Goal: Communication & Community: Answer question/provide support

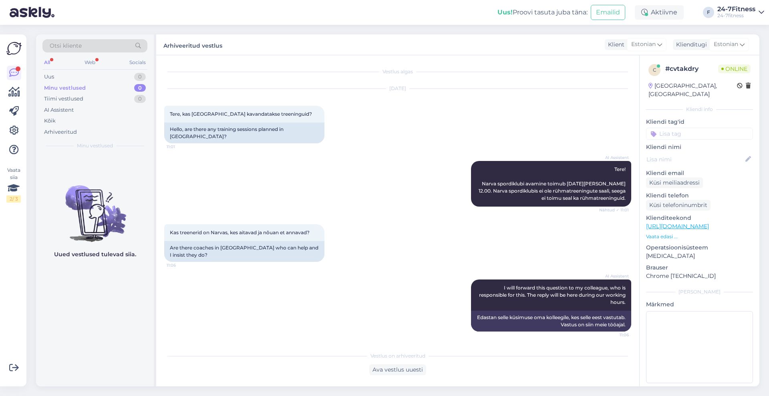
scroll to position [42, 0]
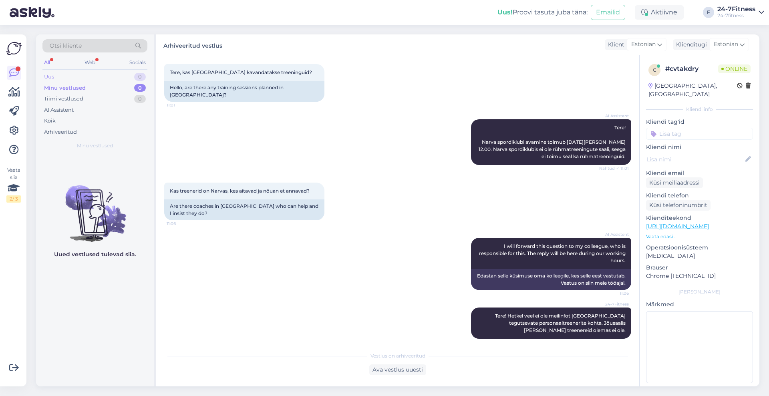
click at [61, 75] on div "Uus 0" at bounding box center [94, 76] width 105 height 11
click at [60, 110] on div "AI Assistent" at bounding box center [59, 110] width 30 height 8
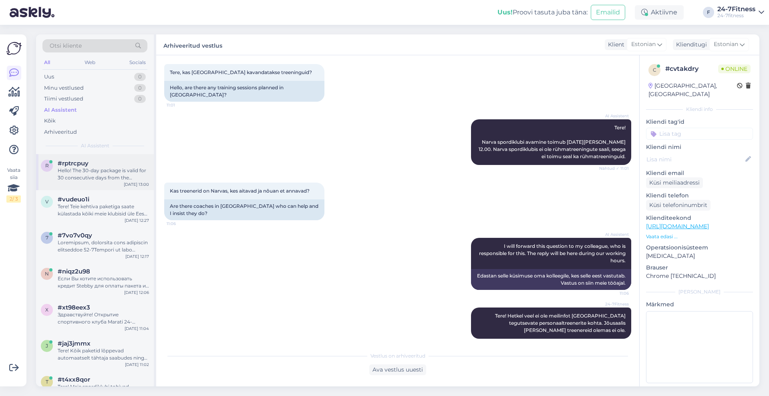
click at [73, 180] on div "Hello! The 30-day package is valid for 30 consecutive days from the moment of p…" at bounding box center [103, 174] width 91 height 14
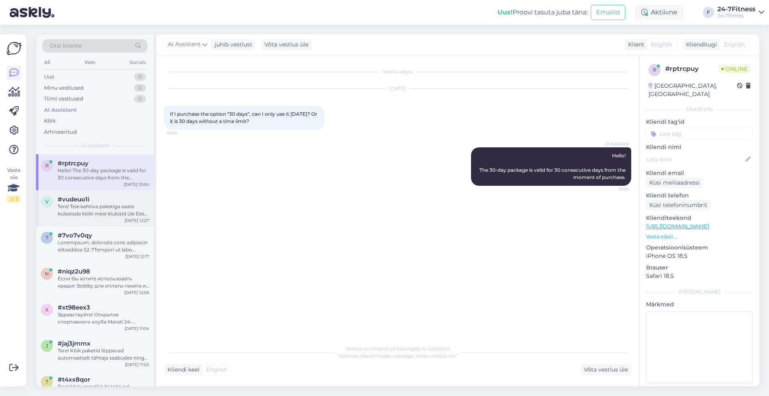
click at [115, 215] on div "Tere! Teie kehtiva paketiga saate külastada kõiki meie klubisid üle Eesti, kuna…" at bounding box center [103, 210] width 91 height 14
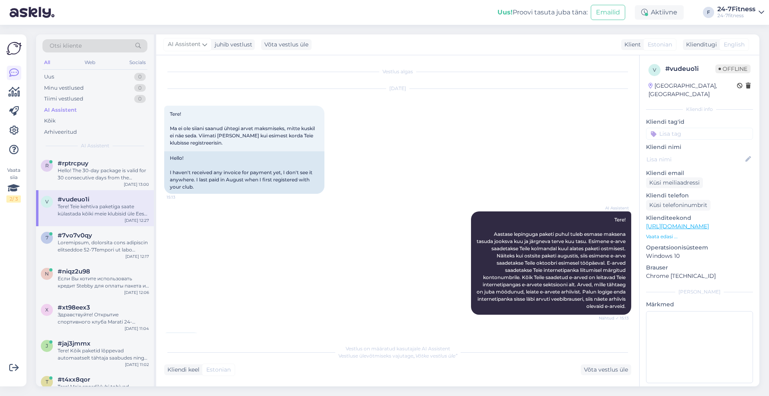
scroll to position [203, 0]
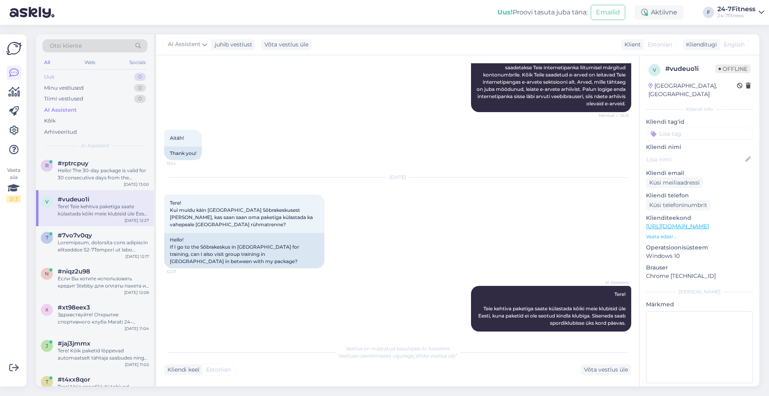
click at [53, 75] on div "Uus" at bounding box center [49, 77] width 10 height 8
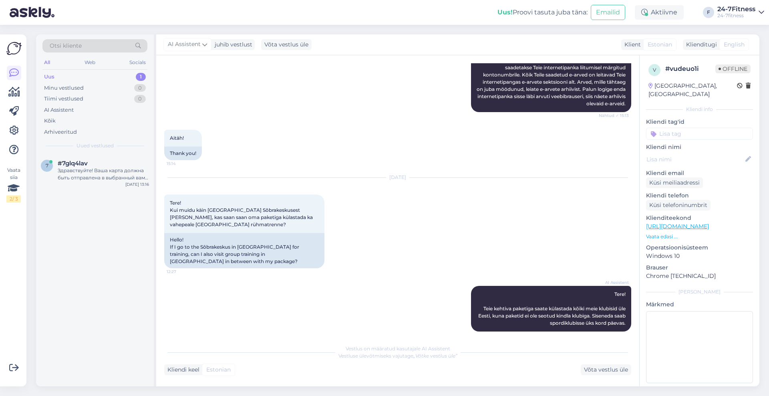
click at [62, 77] on div "Uus 1" at bounding box center [94, 76] width 105 height 11
click at [73, 172] on div "Здравствуйте! Ваша карта должна быть отправлена в выбранный вами посылочный авт…" at bounding box center [103, 174] width 91 height 14
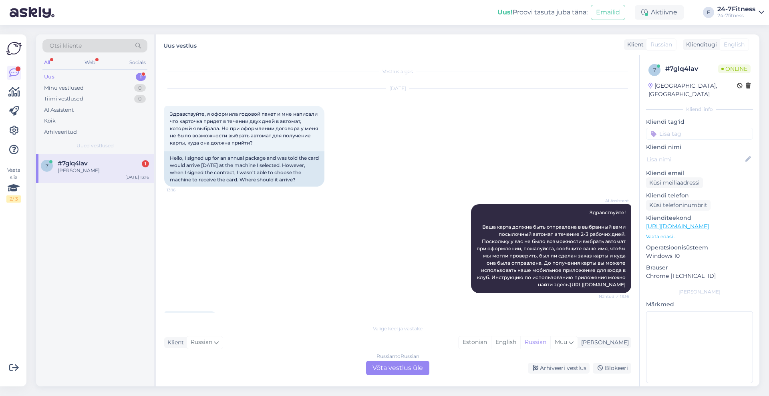
scroll to position [44, 0]
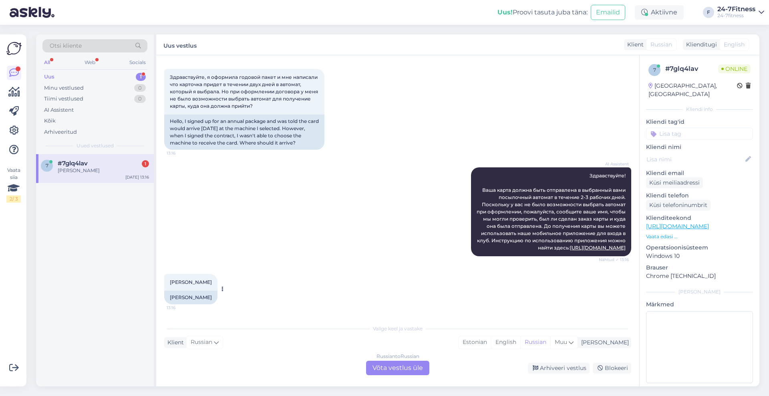
click at [206, 282] on span "[PERSON_NAME]" at bounding box center [191, 282] width 42 height 6
drag, startPoint x: 208, startPoint y: 282, endPoint x: 151, endPoint y: 278, distance: 57.4
click at [151, 278] on div "Otsi kliente All Web Socials Uus 1 Minu vestlused 0 Tiimi vestlused 0 AI Assist…" at bounding box center [397, 210] width 723 height 352
click at [175, 279] on span "[PERSON_NAME]" at bounding box center [191, 282] width 42 height 6
drag, startPoint x: 210, startPoint y: 281, endPoint x: 164, endPoint y: 281, distance: 45.6
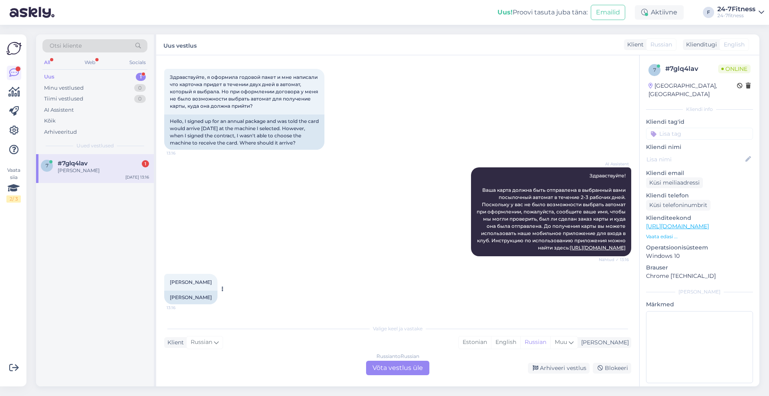
click at [164, 281] on div "[PERSON_NAME] 13:16" at bounding box center [190, 282] width 53 height 17
copy span "[PERSON_NAME]"
click at [396, 368] on div "Russian to Russian Võta vestlus üle" at bounding box center [397, 368] width 63 height 14
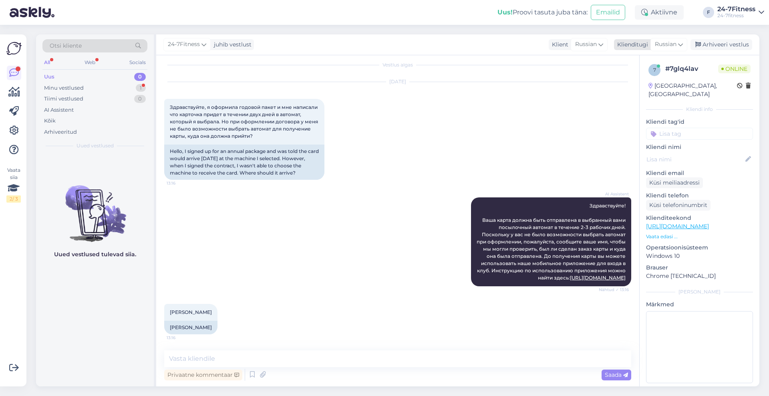
click at [681, 45] on icon at bounding box center [680, 44] width 5 height 9
click at [645, 80] on link "Estonian" at bounding box center [650, 80] width 88 height 13
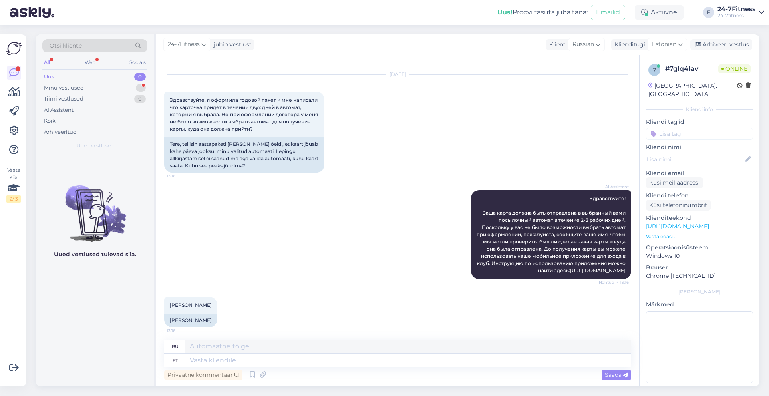
scroll to position [25, 0]
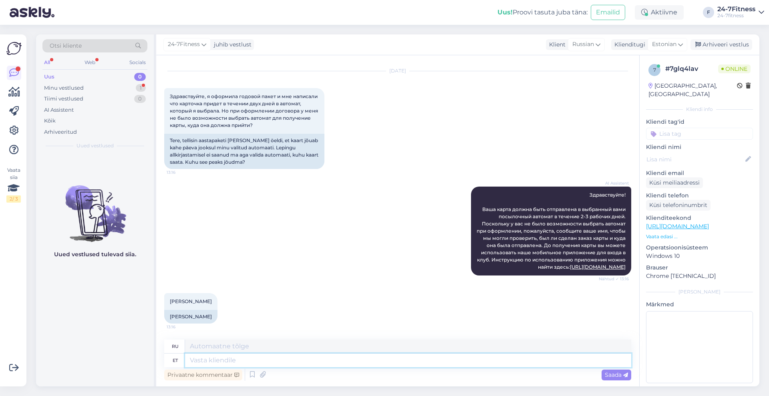
click at [292, 359] on textarea at bounding box center [408, 360] width 446 height 14
type textarea "Paraku"
type textarea "К сожалению"
type textarea "Paraku selle n"
type textarea "К сожалению, это"
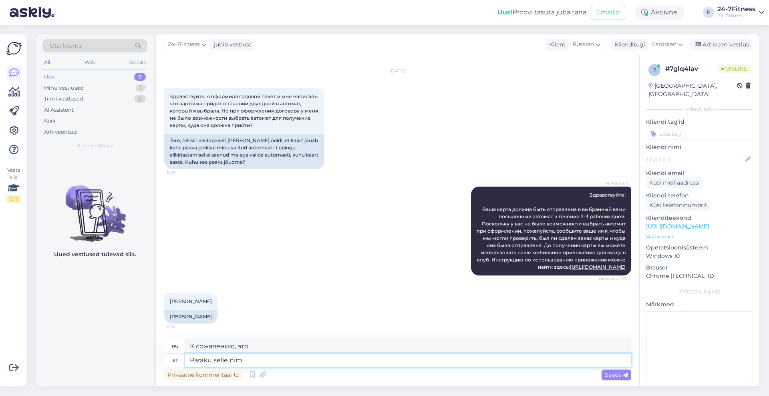
type textarea "Paraku selle nime"
type textarea "К сожалению, это имя"
type textarea "Paraku selle nime järgi me"
type textarea "К сожалению, под этим именем мы"
type textarea "Paraku selle nime järgi me oma andmebaasist"
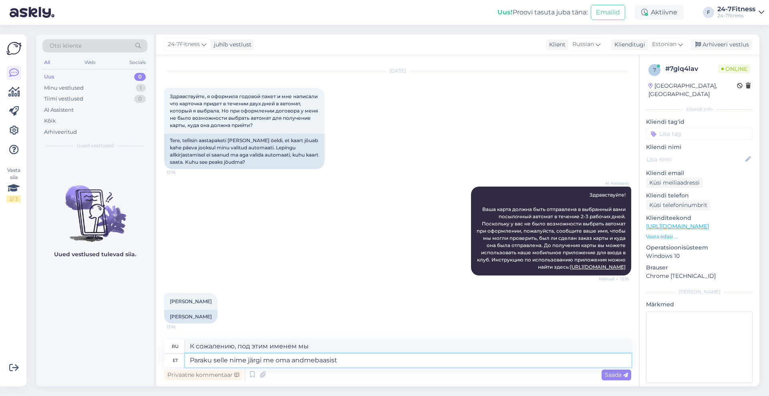
type textarea "К сожалению, по такому названию мы не можем его найти в нашей базе данных."
type textarea "Paraku selle nime järgi me oma andmebaasist [PERSON_NAME] ei"
type textarea "К сожалению, мы не можем найти вас в нашей базе данных по этому имени."
type textarea "Paraku selle nime järgi me oma andmebaasist [PERSON_NAME] ei le"
type textarea "К сожалению, мы не можем найти вас в нашей базе данных по такому имени."
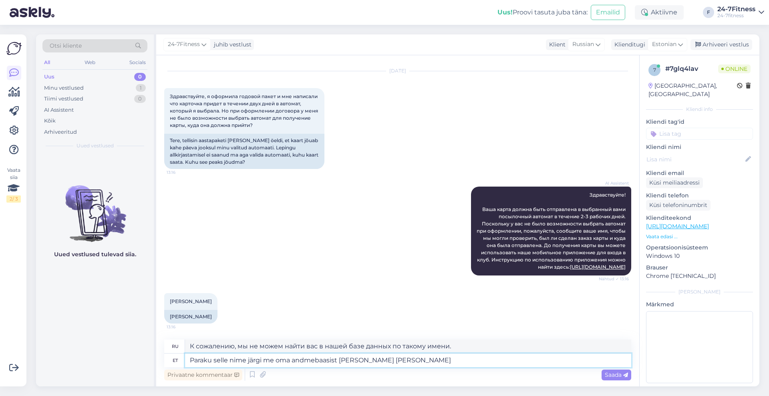
type textarea "Paraku selle nime järgi me oma andmebaasist [PERSON_NAME] ei leia"
type textarea "К сожалению, мы не можем найти вас по этому имени в нашей базе данных."
type textarea "Paraku selle nime järgi me oma andmebaasist [PERSON_NAME] ei leia. palun saatk"
type textarea "К сожалению, мы не можем найти вас по этому имени в нашей базе данных. Пожалуйс…"
type textarea "Paraku selle nime järgi me oma andmebaasist [PERSON_NAME] ei leia. palun saatke…"
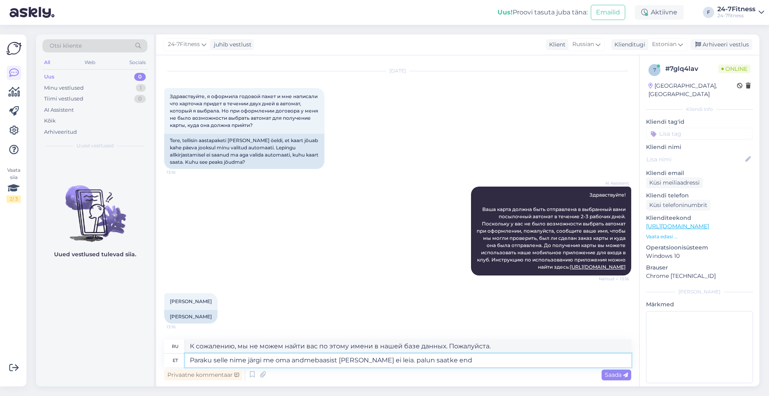
type textarea "К сожалению, мы не можем найти вас по этому имени в нашей базе данных. Пожалуйс…"
type textarea "Paraku selle nime järgi me oma andmebaasist [PERSON_NAME] ei leia. palun saatke…"
type textarea "К сожалению, мы не можем найти вас по этому имени в нашей базе данных. Пожалуйс…"
type textarea "Paraku selle nime järgi me oma andmebaasist [PERSON_NAME] ei leia. palun saatke…"
type textarea "К сожалению, мы не можем найти вас по этому имени в нашей базе данных. Пожалуйс…"
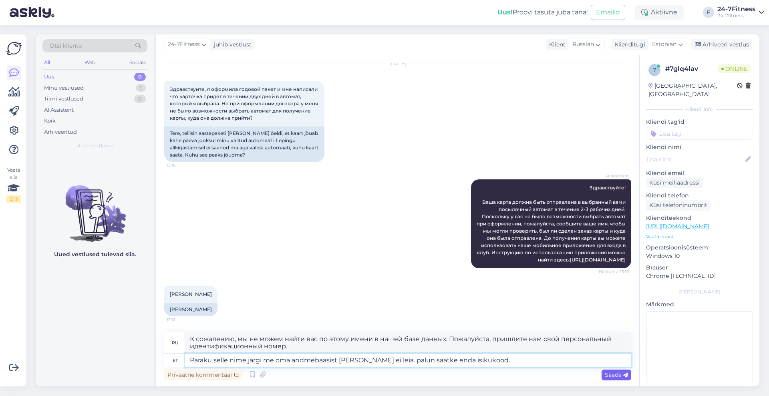
scroll to position [32, 0]
type textarea "Paraku selle nime järgi me oma andmebaasist [PERSON_NAME] ei leia. palun saatke…"
click at [621, 374] on span "Saada" at bounding box center [615, 374] width 23 height 7
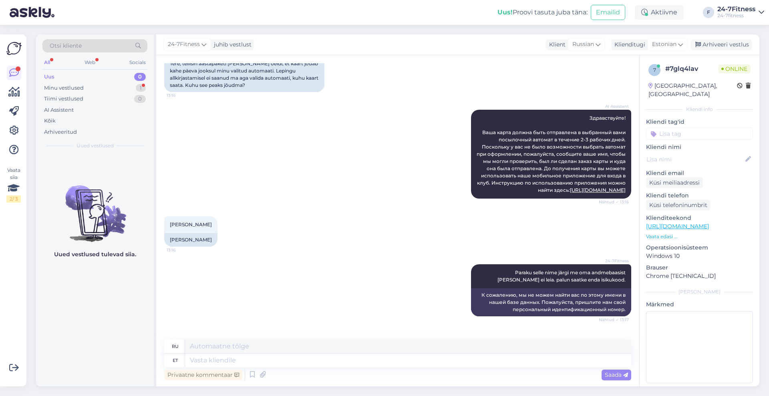
scroll to position [143, 0]
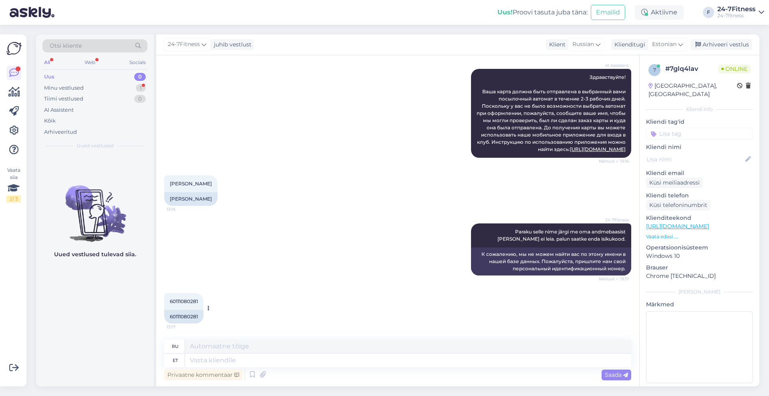
click at [180, 301] on span "60111080281" at bounding box center [184, 301] width 28 height 6
copy div "60111080281 13:17"
click at [384, 366] on textarea at bounding box center [408, 360] width 446 height 14
type textarea "Samuti e"
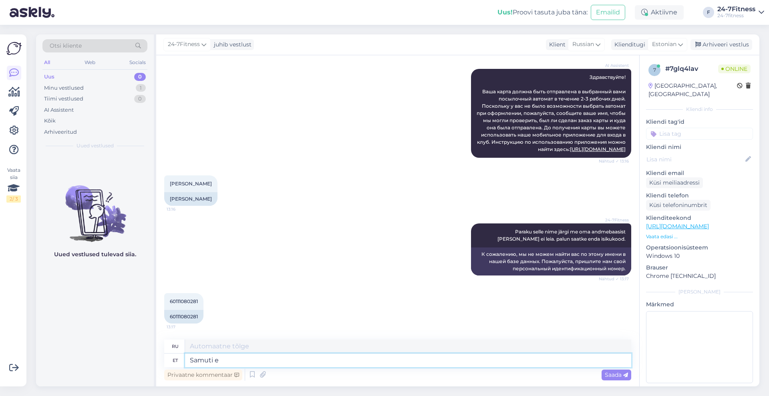
type textarea "Также"
type textarea "Samuti ei l"
type textarea "Также нет"
type textarea "Samuti ei leia"
type textarea "Также не найдено"
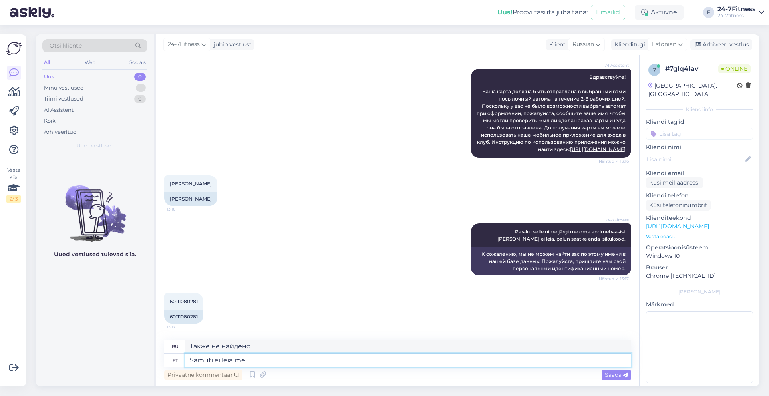
type textarea "Samuti ei leia me"
type textarea "Мы также не находим"
type textarea "Samuti ei leia me Teid"
type textarea "Мы тоже не можем вас найти."
type textarea "Samuti ei leia me Teid isikukoodi j"
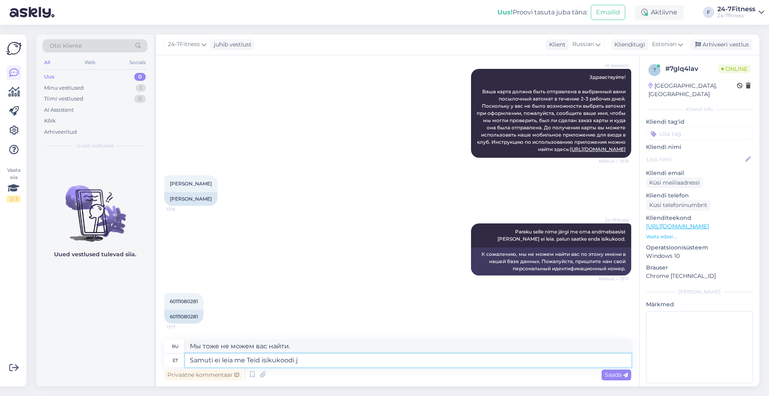
type textarea "Мы также не можем найти ваш персональный идентификационный номер."
type textarea "Samuti ei leia me Teid isikukoodi järgi. Kas o"
type textarea "Мы также не сможем найти вас по персональному идентификационному номеру."
type textarea "Samuti ei leia me Teid isikukoodi järgi. Kas olete k"
type textarea "Мы также не можем найти вас по вашему персональному идентификационному номеру."
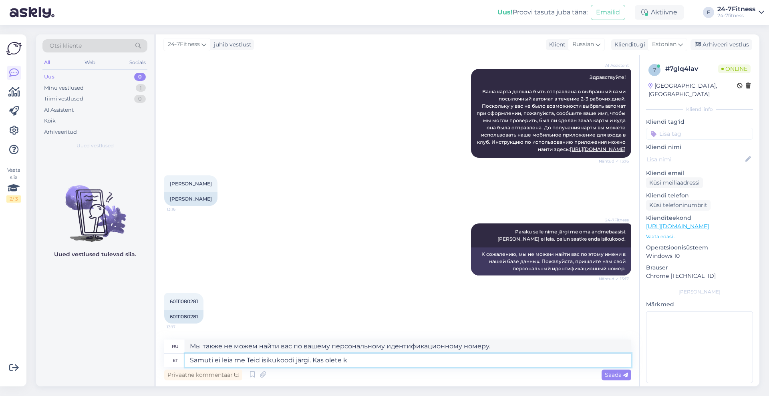
type textarea "Samuti ei leia me Teid isikukoodi järgi. Kas olete ki"
type textarea "Мы также не можем найти вас по вашему персональному идентификационному номеру. …"
type textarea "Samuti ei leia me Teid isikukoodi järgi. Kas [PERSON_NAME], et"
type textarea "Мы также не можем найти вас по вашему персональному идентификационному номеру. …"
type textarea "Samuti ei leia me Teid isikukoodi järgi. Kas [PERSON_NAME], et e"
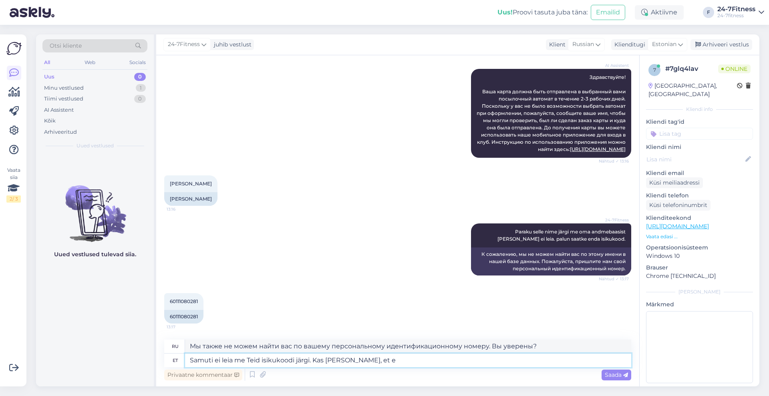
type textarea "Мы также не можем найти вас по вашему персональному идентификационному номеру. …"
type textarea "Samuti ei leia me Teid isikukoodi järgi. Kas [PERSON_NAME], et emeie"
type textarea "Мы также не можем найти вас по вашему персональному идентификационному номеру. …"
type textarea "Samuti ei leia me Teid isikukoodi järgi. Kas [PERSON_NAME], et"
type textarea "Мы также не можем найти вас по вашему персональному идентификационному номеру. …"
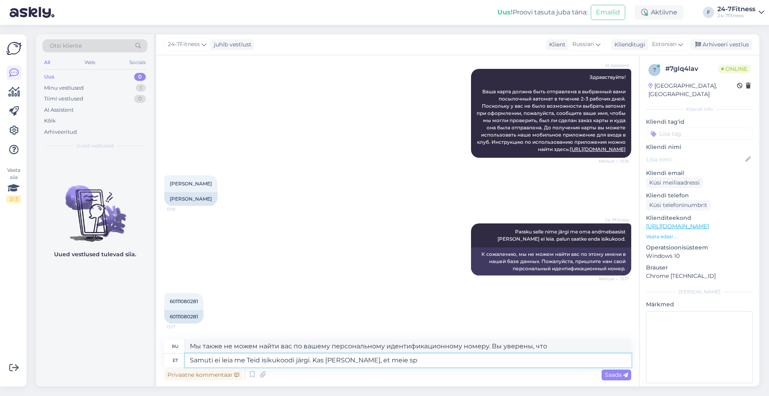
type textarea "Samuti ei leia me Teid isikukoodi järgi. Kas [PERSON_NAME], et meie spo"
type textarea "Мы также не можем найти вас по вашему персональному идентификационному номеру. …"
type textarea "Samuti ei leia me Teid isikukoodi järgi. Kas [PERSON_NAME], et meie spordiklubis"
type textarea "Мы также не можем найти вас по вашему персональному идентификационному номеру. …"
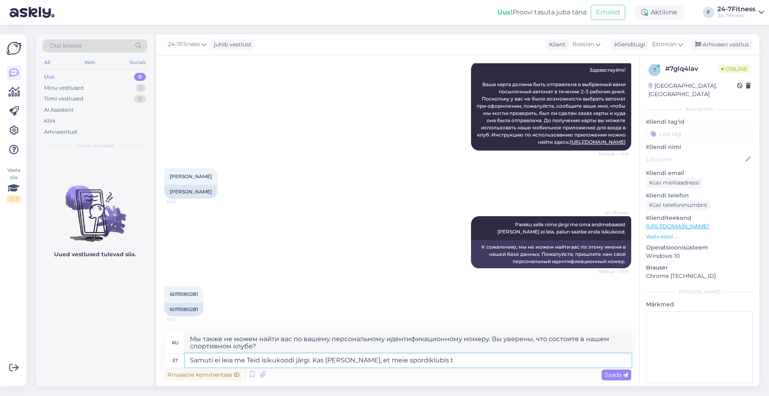
scroll to position [150, 0]
type textarea "Samuti ei leia me Teid isikukoodi järgi. Kas [PERSON_NAME], et meie spordiklubi…"
type textarea "Мы также не можем найти вас по вашему персональному идентификационному номеру. …"
type textarea "Samuti ei leia me Teid isikukoodi järgi. Kas [PERSON_NAME], et meie spordiklubi…"
type textarea "Мы также не можем найти вас по вашему персональному идентификационному номеру. …"
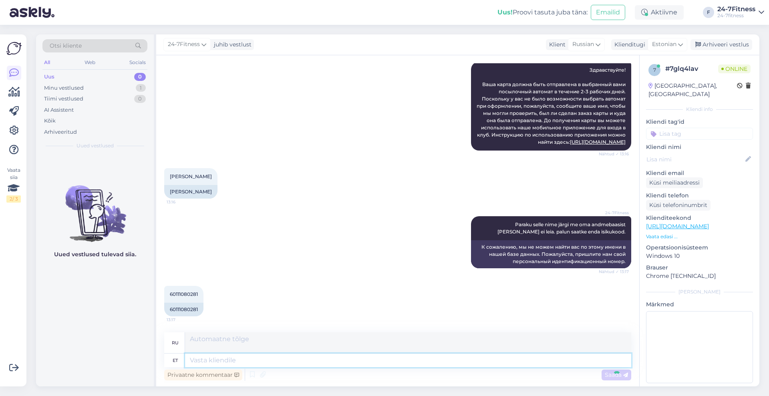
scroll to position [212, 0]
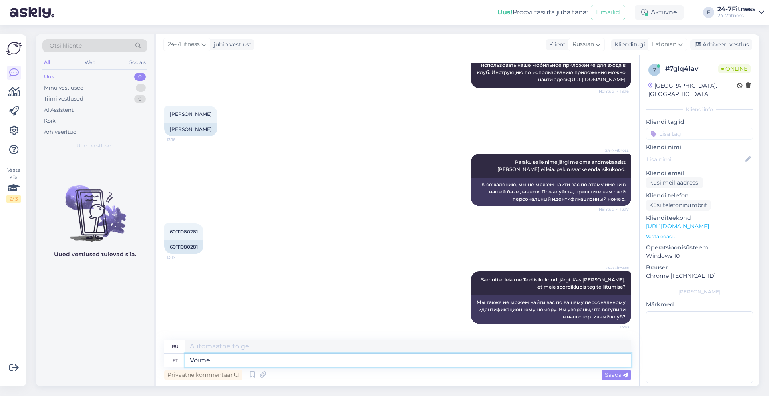
type textarea "Võime p"
type textarea "Способность"
type textarea "Võime proovida"
type textarea "Мы можем попробовать"
type textarea "Võime proovida Teie ko"
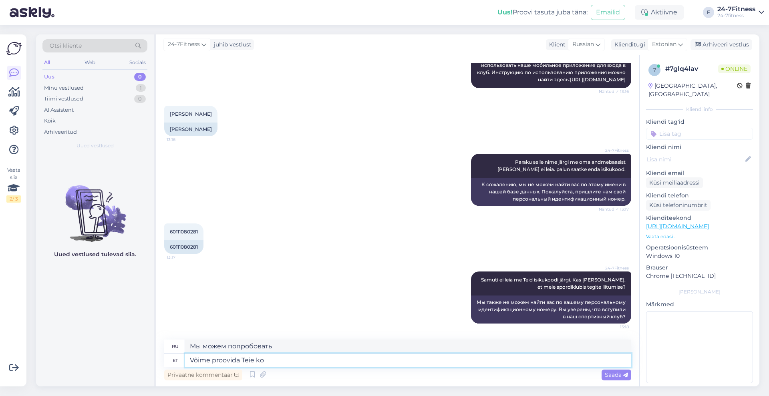
type textarea "Мы можем попробовать ваш"
type textarea "Võime proovida Teie kontot o"
type textarea "Мы можем протестировать ваш аккаунт."
type textarea "Võime proovida Teie kontot otsida v"
type textarea "Мы можем попытаться найти вашу учетную запись."
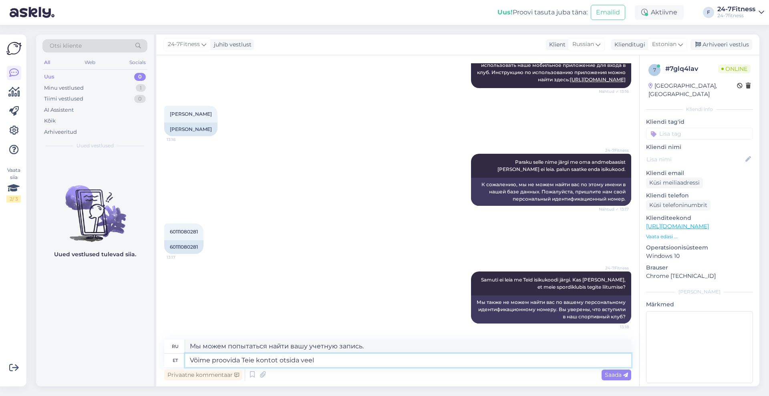
type textarea "Võime proovida Teie kontot otsida veel k"
type textarea "Мы можем попытаться найти вашу учетную запись еще раз."
type textarea "Võime proovida Teie kontot otsida veel ka"
type textarea "Мы также можем попытаться найти вашу учетную запись."
type textarea "Võime proovida Teie kontot otsida veel [PERSON_NAME] e-[PERSON_NAME]"
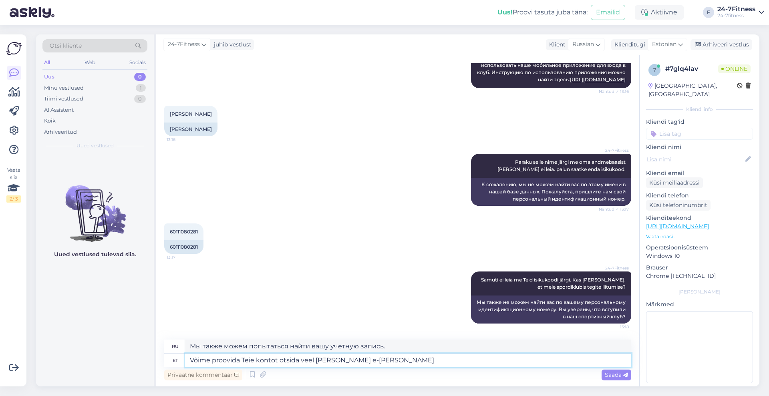
type textarea "Мы также можем попытаться выполнить поиск по вашей учетной записи, используя ва…"
type textarea "Võime proovida Teie kontot otsida veel [PERSON_NAME] e-maili või t"
type textarea "Мы также можем попытаться найти вашу учетную запись, используя ваш адрес электр…"
type textarea "Võime proovida Teie kontot otsida veel [PERSON_NAME] e-maili või telefo"
type textarea "Мы также можем попытаться найти вашу учетную запись, используя ваш адрес электр…"
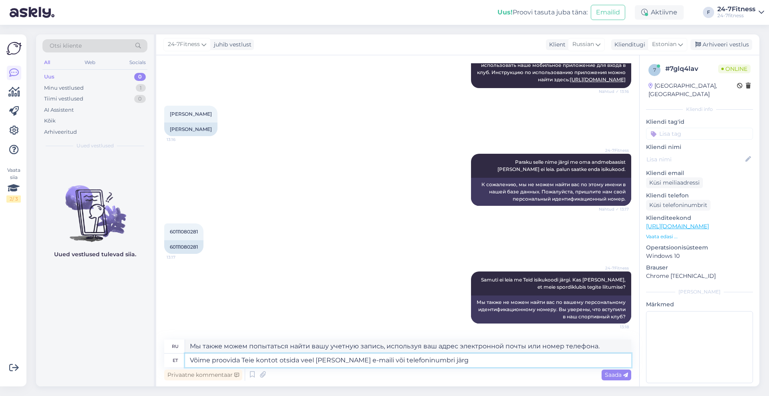
type textarea "Võime proovida Teie kontot otsida veel [PERSON_NAME] e-maili või telefoninumbri…"
type textarea "Мы также можем попытаться найти вашу учетную запись по адресу электронной почты…"
type textarea "Võime proovida Teie kontot otsida veel [PERSON_NAME] e-maili või telefoninumbri…"
click at [614, 377] on span "Saada" at bounding box center [615, 374] width 23 height 7
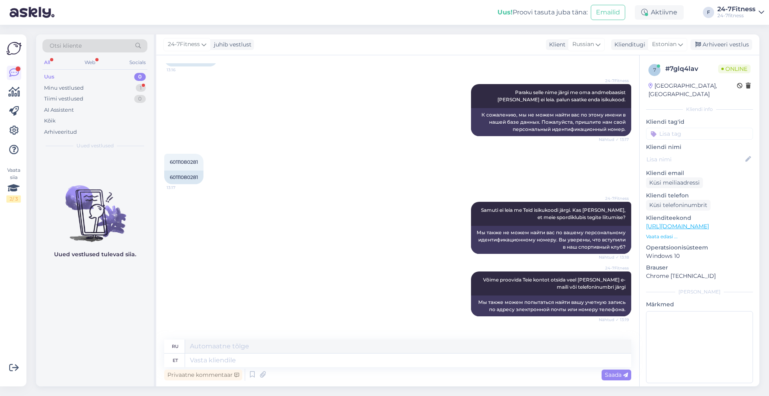
scroll to position [419, 0]
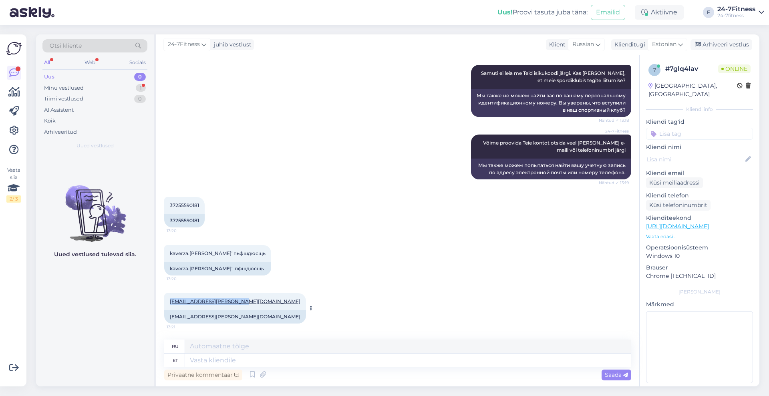
drag, startPoint x: 241, startPoint y: 302, endPoint x: 169, endPoint y: 301, distance: 72.1
click at [169, 301] on div "[EMAIL_ADDRESS][PERSON_NAME][DOMAIN_NAME] 13:21" at bounding box center [235, 301] width 142 height 17
copy link "[EMAIL_ADDRESS][PERSON_NAME][DOMAIN_NAME]"
click at [330, 360] on textarea at bounding box center [408, 360] width 446 height 14
type textarea "Vabandust,"
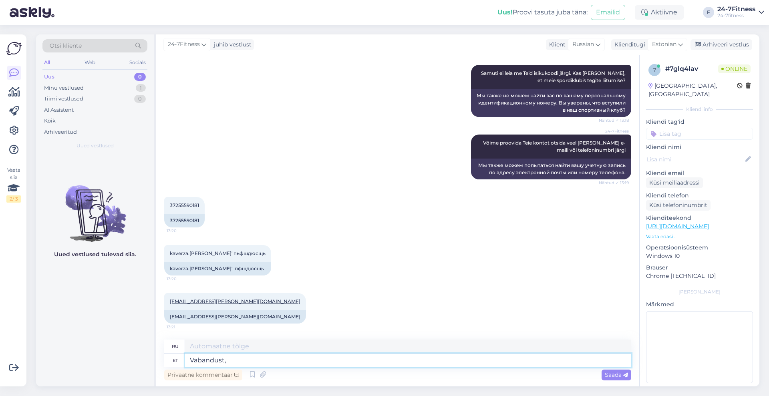
type textarea "Извини,"
type textarea "Vabandust, kun ao"
type textarea "Извините, когда"
type textarea "Vabandust, kun aolete"
type textarea "Извините, пожалуйста."
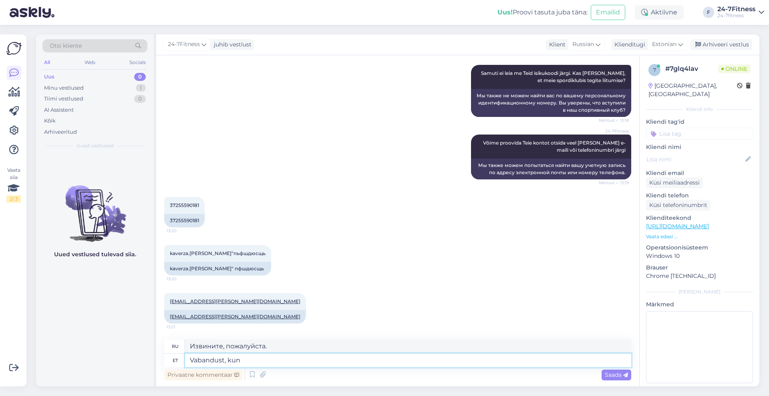
type textarea "Vabandust, kun"
type textarea "Извините, когда"
type textarea "Vabandust, kuna"
type textarea "Извините, потому что"
type textarea "Vabandust, kuna ostsite p"
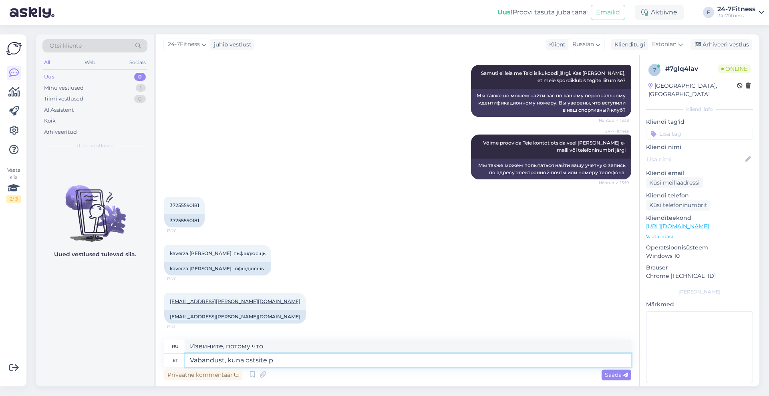
type textarea "Извините, потому что вы купили"
type textarea "Vabandust, kuna ostsite paketi"
type textarea "Извините, вы приобрели пакет."
type textarea "Vabandust, kuna ostsite paketi alles"
type textarea "Извините, вы только что приобрели пакет."
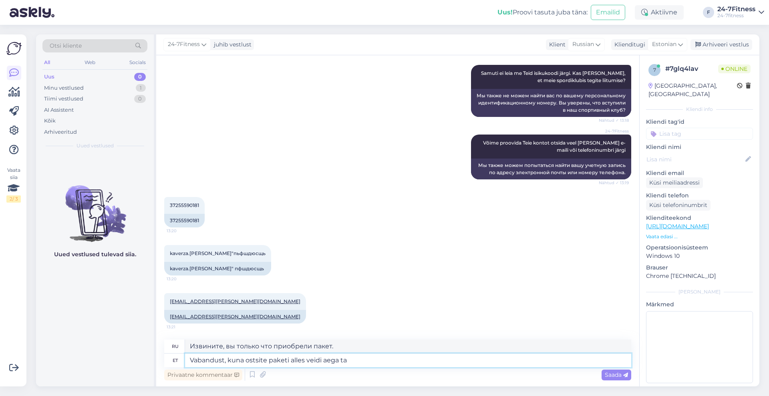
type textarea "Vabandust, kuna ostsite paketi alles veidi aega tag"
type textarea "Извините, вы приобрели пакет совсем недавно."
type textarea "Vabandust, kuna ostsite paketi alles veidi aega tagasi, siis"
type textarea "Извините, вы приобрели пакет совсем недавно, поэтому"
type textarea "Vabandust, kuna ostsite paketi alles veidi aega tagasi, siis polnud T"
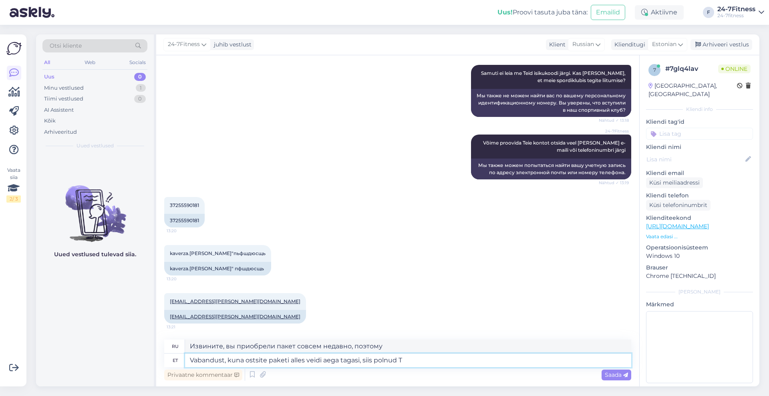
type textarea "Извините, поскольку вы приобрели пакет совсем недавно, он не был"
type textarea "Vabandust, kuna ostsite paketi alles veidi aega tagasi, siis polnud [PERSON_NAM…"
type textarea "Извините, поскольку вы приобрели пакет совсем недавно, вы не были"
type textarea "Vabandust, kuna ostsite paketi alles veidi aega tagasi, siis polnud [PERSON_NAM…"
type textarea "Извините, поскольку вы приобрели пакет совсем недавно, ваши данные были недосту…"
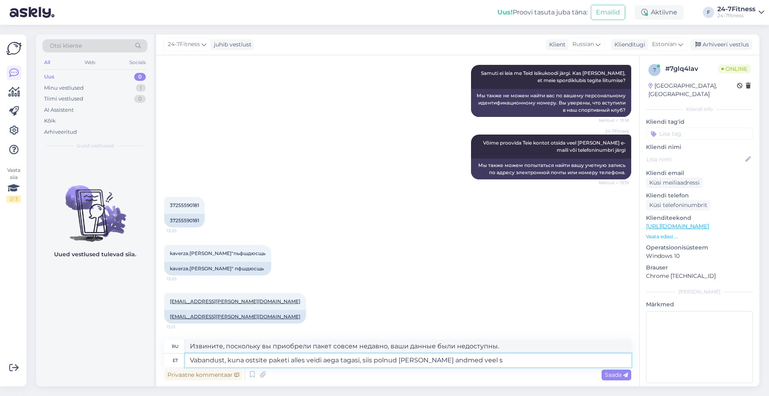
type textarea "Vabandust, kuna ostsite paketi alles veidi aega tagasi, siis polnud [PERSON_NAM…"
type textarea "Извините, поскольку вы приобрели пакет совсем недавно, ваши данные еще не были …"
type textarea "Vabandust, kuna ostsite paketi alles veidi aega tagasi, siis polnud [PERSON_NAM…"
type textarea "Извините, поскольку вы приобрели пакет совсем недавно, ваши данные еще не были …"
type textarea "Vabandust, kuna ostsite paketi alles veidi aega tagasi, siis polnud [PERSON_NAM…"
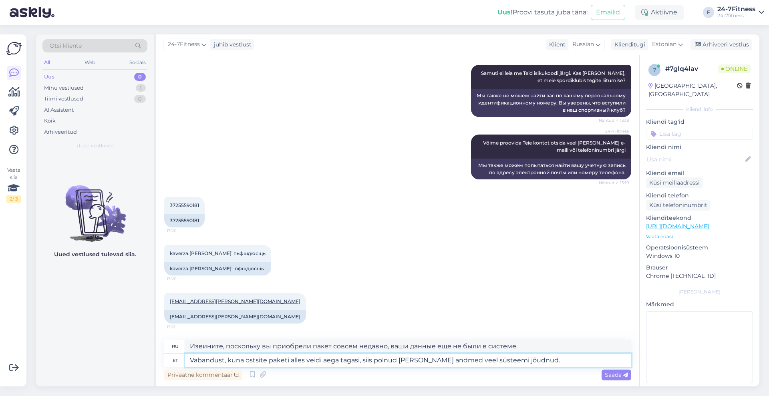
type textarea "К сожалению, поскольку вы приобрели пакет совсем недавно, ваши данные еще не по…"
type textarea "Vabandust, kuna ostsite paketi alles veidi aega tagasi, siis polnud [PERSON_NAM…"
type textarea "К сожалению, поскольку вы приобрели пакет совсем недавно, ваши данные ещё не по…"
type textarea "Vabandust, kuna ostsite paketi alles veidi aega tagasi, siis polnud [PERSON_NAM…"
type textarea "К сожалению, поскольку вы приобрели пакет совсем недавно, ваши данные ещё не по…"
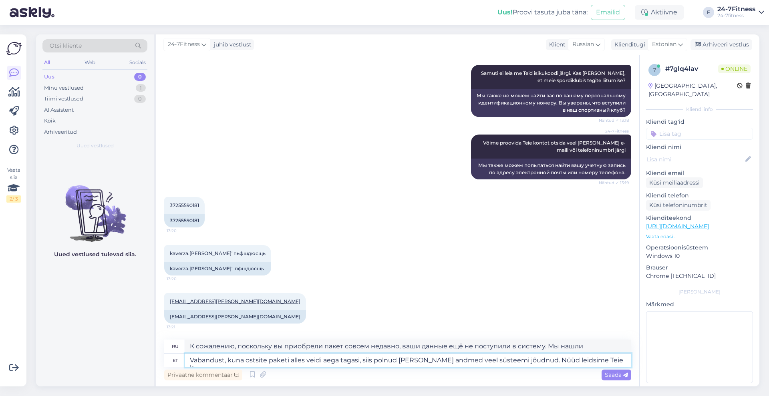
type textarea "Vabandust, kuna ostsite paketi alles veidi aega tagasi, siis polnud [PERSON_NAM…"
type textarea "К сожалению, поскольку вы приобрели пакет совсем недавно, ваши данные ещё не по…"
type textarea "Vabandust, kuna ostsite paketi alles veidi aega tagasi, siis polnud [PERSON_NAM…"
type textarea "К сожалению, поскольку вы приобрели пакет совсем недавно, ваша информация ещё н…"
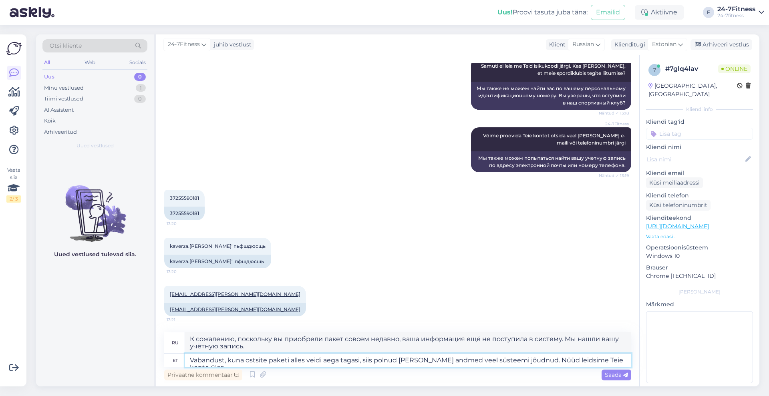
click at [224, 359] on textarea "Vabandust, kuna ostsite paketi alles veidi aega tagasi, siis polnud [PERSON_NAM…" at bounding box center [408, 360] width 446 height 14
type textarea "Vabandame, kuna ostsite paketi alles veidi aega tagasi, siis polnud [PERSON_NAM…"
type textarea "Приносим извинения. Вы приобрели пакет некоторое время назад, и ваша информация…"
click at [525, 359] on textarea "Vabandame, kuna ostsite paketi alles veidi aega tagasi, siis polnud [PERSON_NAM…" at bounding box center [408, 360] width 446 height 14
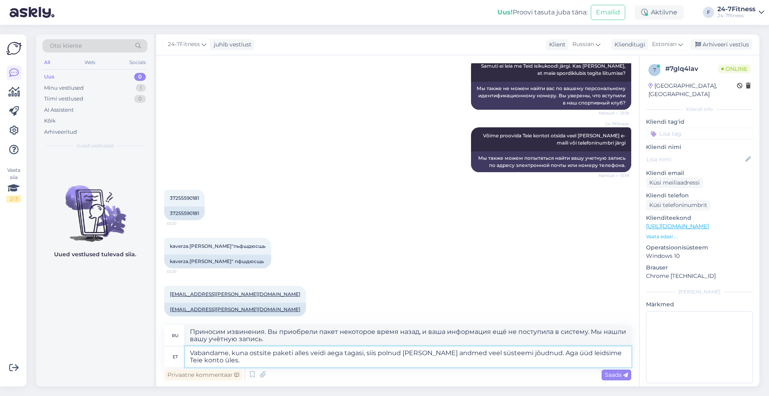
type textarea "Vabandame, kuna ostsite paketi alles veidi aega tagasi, siis polnud [PERSON_NAM…"
type textarea "Приносим извинения. Вы приобрели пакет некоторое время назад, и ваша информация…"
click at [388, 353] on textarea "Vabandame, kuna ostsite paketi alles veidi aega tagasi, siis polnud [PERSON_NAM…" at bounding box center [408, 356] width 446 height 21
click at [385, 353] on textarea "Vabandame, kuna ostsite paketi alles veidi aega tagasi, siis polnud [PERSON_NAM…" at bounding box center [408, 356] width 446 height 21
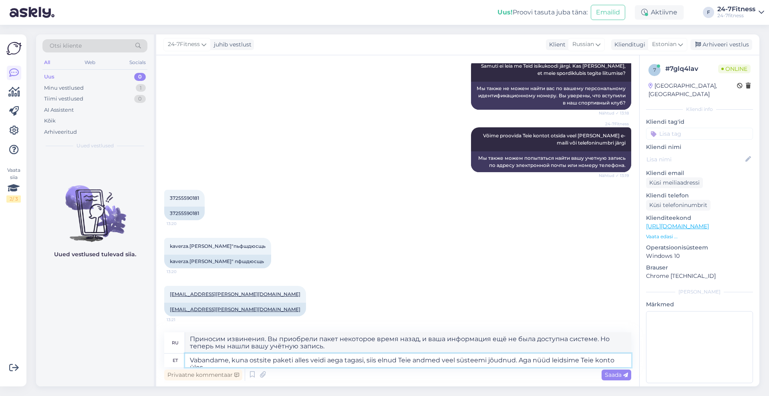
type textarea "Vabandame, kuna ostsite paketi alles veidi aega tagasi, siis eilnud [PERSON_NAM…"
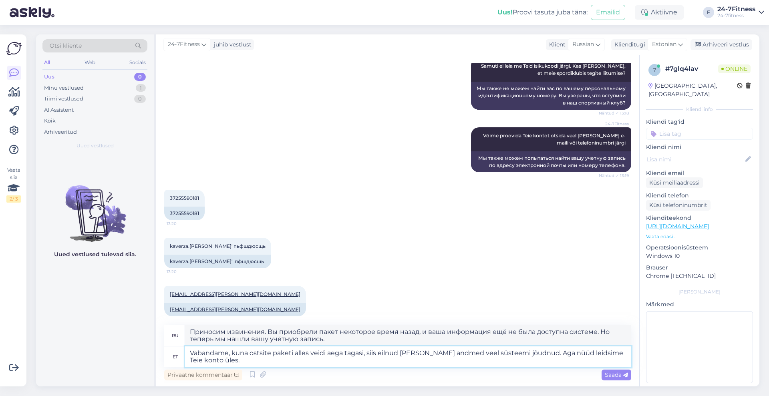
type textarea "Приносим извинения. Вы приобрели пакет совсем недавно, поэтому ваши данные ещё …"
type textarea "Vabandame, kuna ostsite paketi alles veidi aega tagasi, siis ei olnud Teie andm…"
type textarea "Приносим извинения. Вы приобрели пакет некоторое время назад, и ваша информация…"
click at [405, 352] on textarea "Vabandame, kuna ostsite paketi alles veidi aega tagasi, siis ei olnud Teie andm…" at bounding box center [408, 356] width 446 height 21
type textarea "Vabandame, kuna ostsite paketi alles veidi aega tagasi, siis ei olnud enne Teie…"
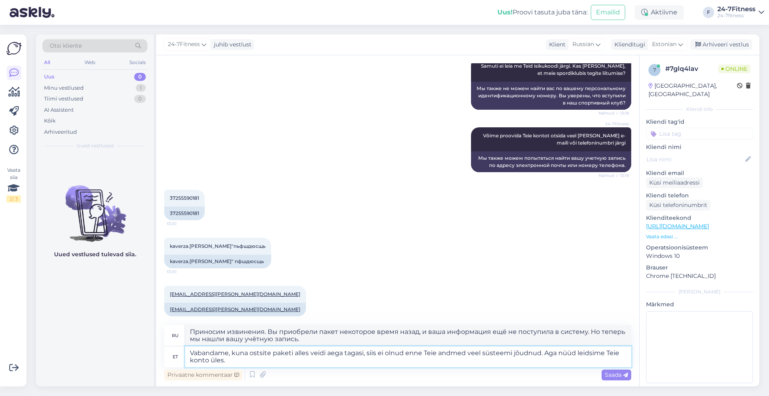
type textarea "Приносим извинения. Вы приобрели пакет совсем недавно, и ваша информация ещё не…"
type textarea "Vabandame, kuna ostsite paketi alles veidi aega tagasi, siis ei olnud enne Teie…"
click at [620, 377] on span "Saada" at bounding box center [615, 374] width 23 height 7
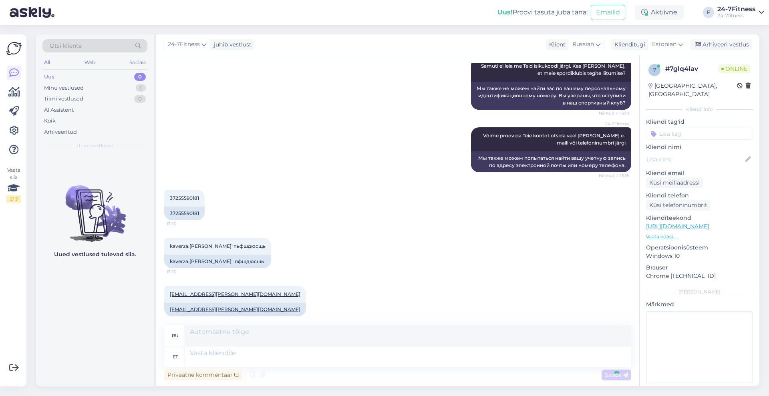
scroll to position [496, 0]
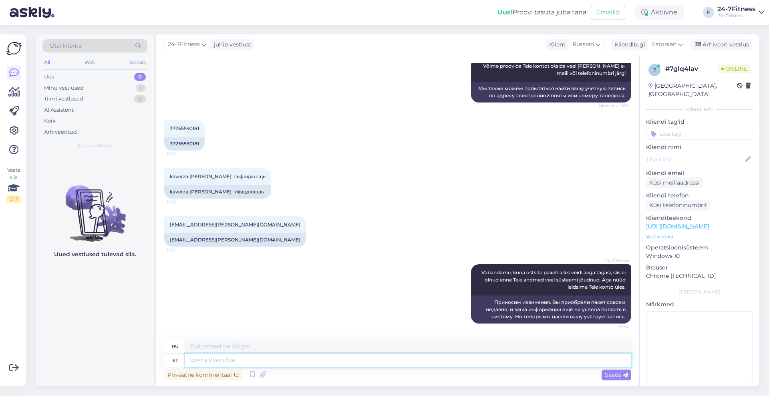
click at [426, 366] on textarea at bounding box center [408, 360] width 446 height 14
click at [286, 359] on textarea at bounding box center [408, 360] width 446 height 14
type textarea "Palun t"
type textarea "Пожалуйста"
type textarea "Palun täpsustage, k"
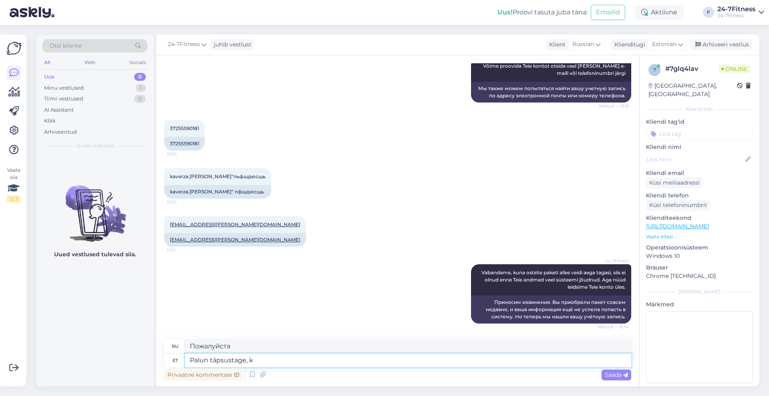
type textarea "Пожалуйста, уточните,"
type textarea "Palun täpsustage, [PERSON_NAME] T"
type textarea "Пожалуйста, укажите, где"
type textarea "Palun täpsustage, [PERSON_NAME] s"
type textarea "Пожалуйста, укажите, откуда вы."
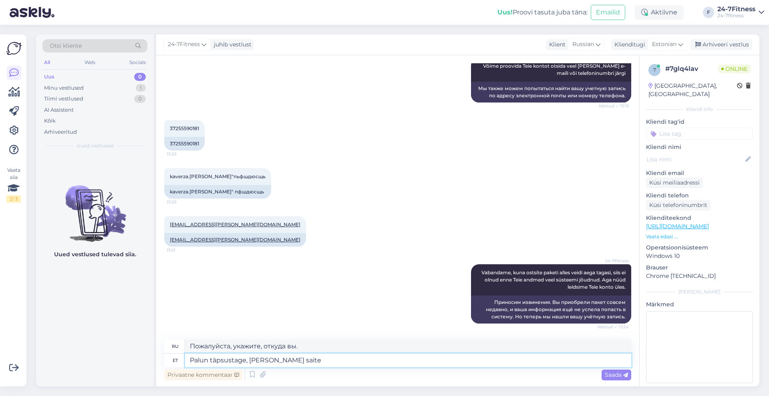
type textarea "Palun täpsustage, [PERSON_NAME] saite i"
type textarea "Пожалуйста, уточните, откуда вы это взяли."
type textarea "Palun täpsustage, [PERSON_NAME] saite info, et"
type textarea "Пожалуйста, укажите, откуда вы получили информацию."
type textarea "Palun täpsustage, [PERSON_NAME] saite info, et k"
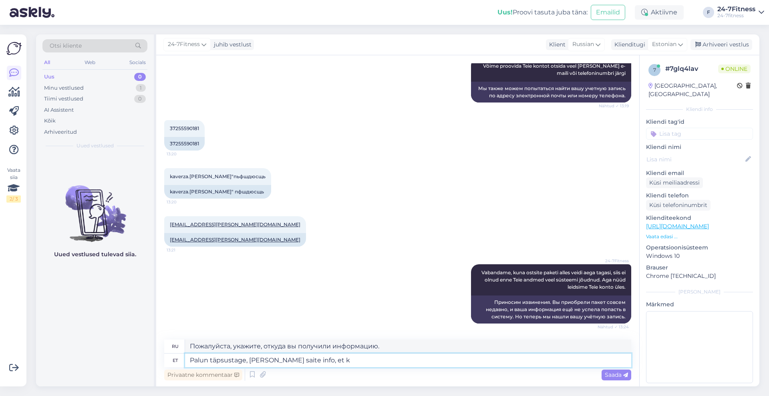
type textarea "Пожалуйста, укажите источник информации."
type textarea "Palun täpsustage, [PERSON_NAME] saite info, et kaart"
type textarea "Пожалуйста, уточните, откуда вы взяли информацию о том, что карта"
type textarea "Palun täpsustage, [PERSON_NAME] saite info, et kaart jõuab pa"
type textarea "Уточните, пожалуйста, откуда вы получили информацию о поступлении карты."
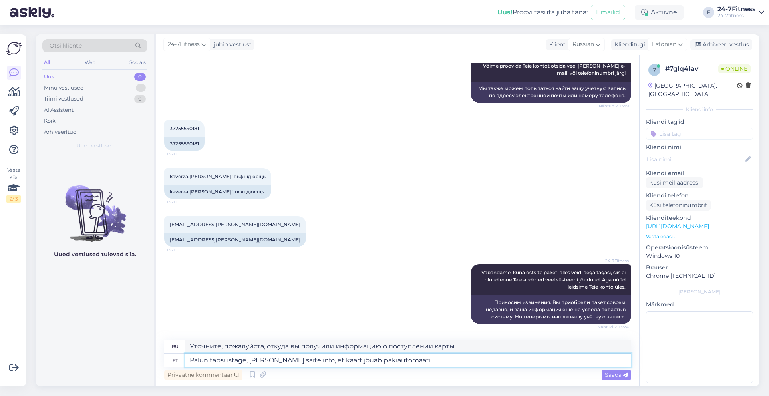
type textarea "Palun täpsustage, [PERSON_NAME] saite info, et kaart jõuab pakiautomaati"
type textarea "Уточните, пожалуйста, откуда вы узнали, что карта поступит в почтомат."
type textarea "Palun täpsustage, [PERSON_NAME] saite info, et kaart jõuab pakiautomaati 2"
type textarea "Уточните, пожалуйста, откуда у вас информация о том, что карта поступит в паком…"
type textarea "Palun täpsustage, [PERSON_NAME] saite info, et kaart jõuab pakiautomaati 2 päev…"
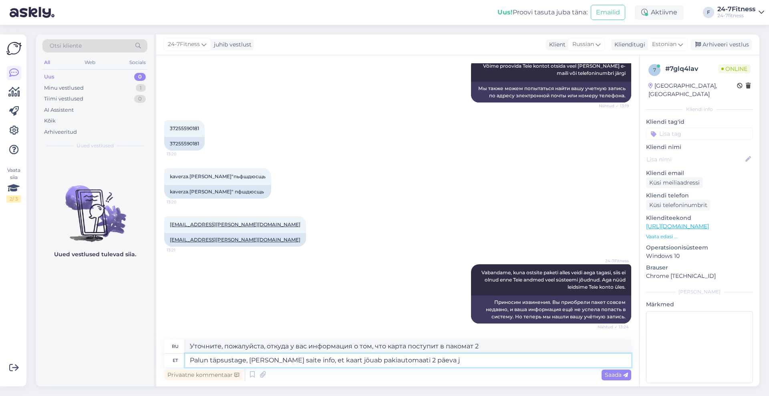
type textarea "Уточните, пожалуйста, откуда вы взяли информацию о том, что карта поступит в по…"
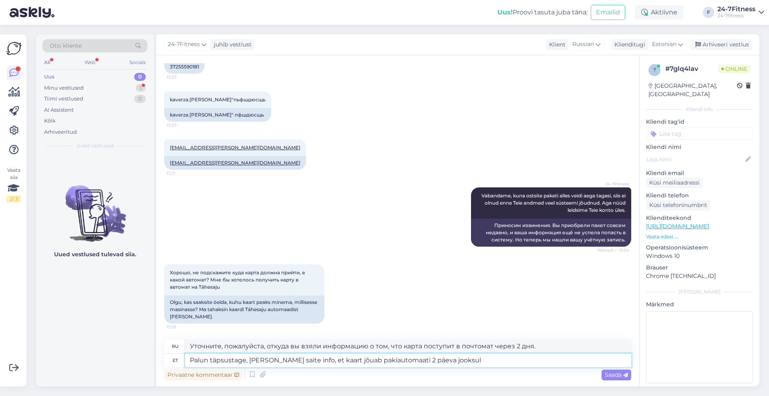
type textarea "Palun täpsustage, [PERSON_NAME] saite info, et kaart jõuab pakiautomaati 2 päev…"
type textarea "Уточните, пожалуйста, откуда у вас информация о том, что карта поступит в почто…"
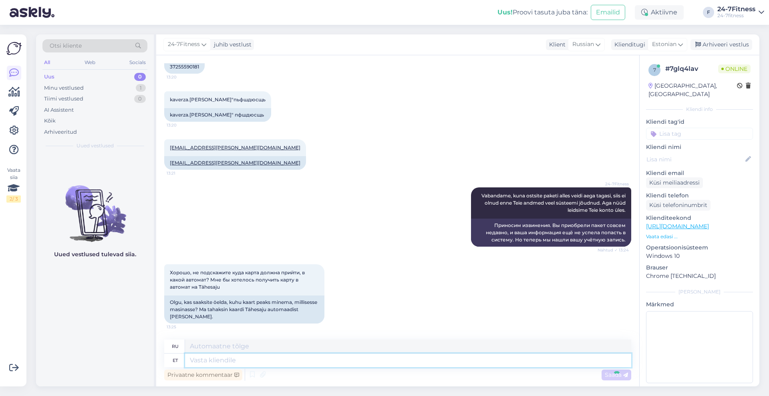
scroll to position [635, 0]
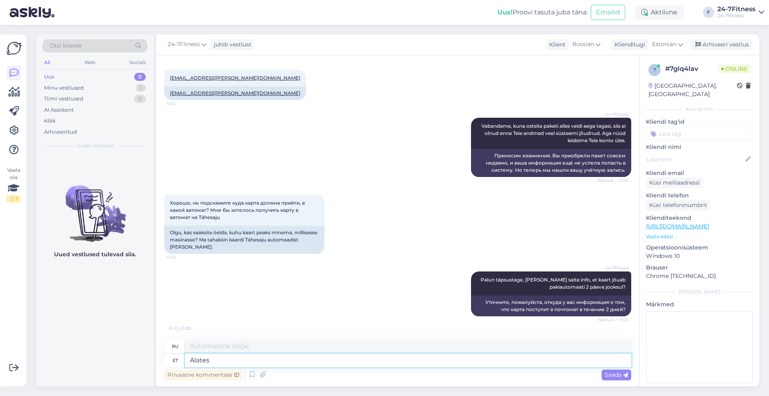
type textarea "Alates"
type textarea "От"
type textarea "Alates tänasest"
type textarea "С сегодняшнего дня"
type textarea "Alates tänasest ei"
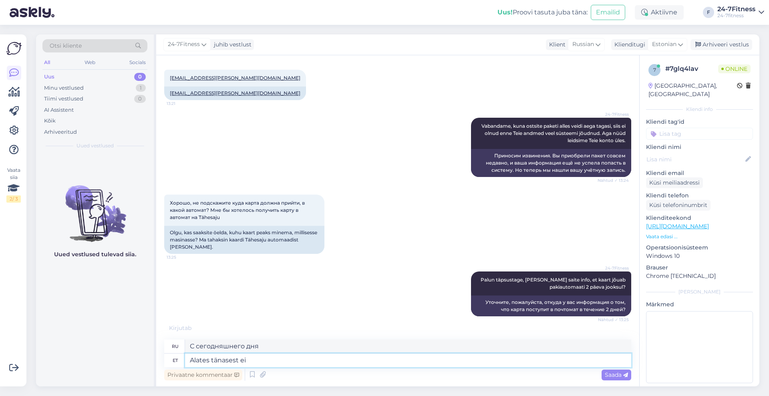
scroll to position [683, 0]
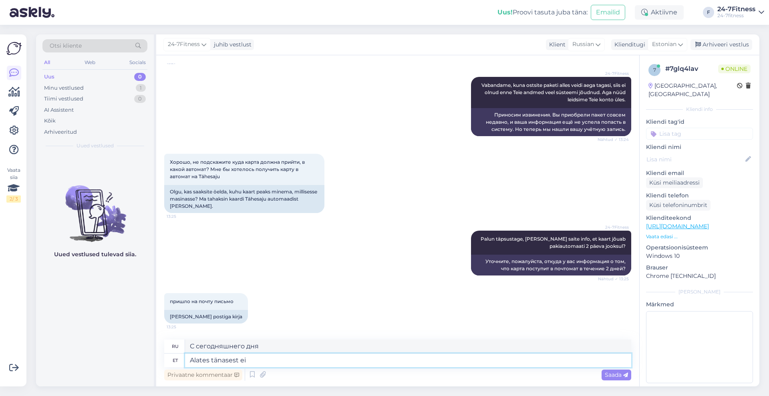
type textarea "С сегодняшнего дня нет"
type textarea "Alates tänasest ei ole enam v"
type textarea "С сегодняшнего дня больше нет"
type textarea "Alates tänasest ei ole enam võimalik"
type textarea "Начиная с сегодняшнего дня это больше невозможно"
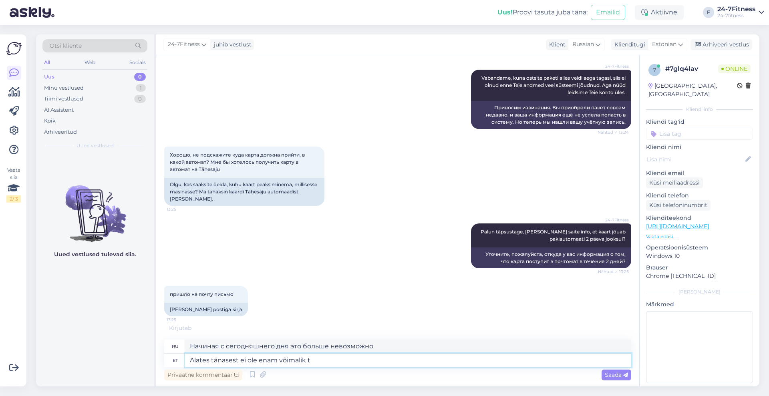
scroll to position [691, 0]
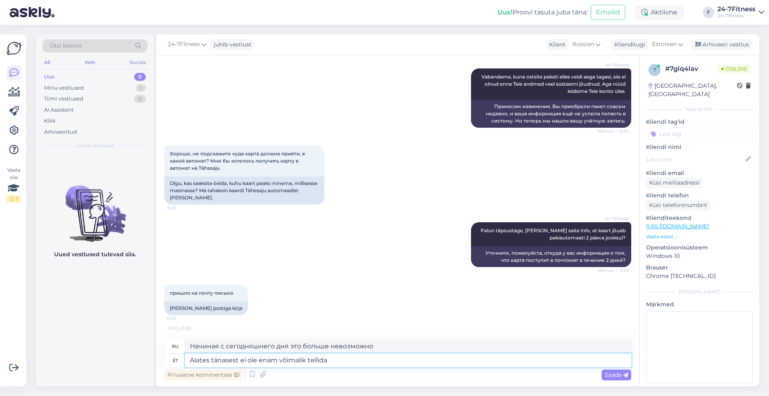
type textarea "Alates tänasest ei ole enam võimalik tellida"
type textarea "С сегодняшнего дня больше невозможно заказать"
type textarea "Alates tänasest ei ole enam võimalik tellida plastikust kli"
type textarea "С сегодняшнего дня больше нельзя заказать пластик"
type textarea "Alates tänasest ei ole enam võimalik tellida plastikust kliendikaarte j"
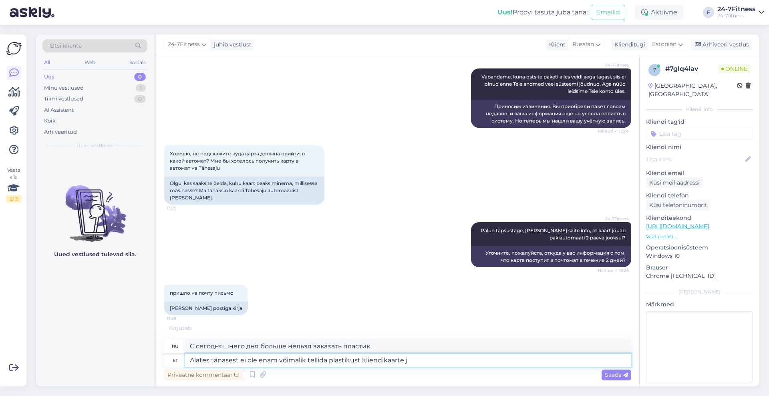
type textarea "С сегодняшнего дня заказ пластиковых карт лояльности больше невозможен."
type textarea "Alates tänasest ei ole enam võimalik tellida plastikust kliendikaarte ja va"
type textarea "С сегодняшнего дня больше нельзя заказать пластиковые карты клиента и"
type textarea "Alates tänasest ei ole enam võimalik tellida plastikust kliendikaarte ja varem t"
type textarea "С сегодняшнего дня больше нельзя заказать пластиковые карты клиента, а ранее"
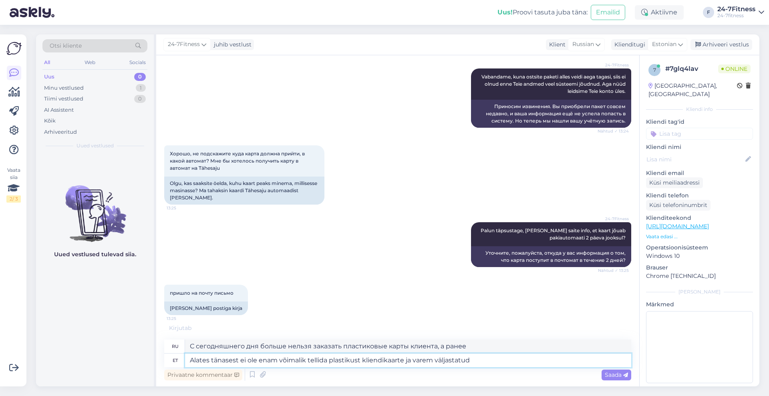
type textarea "Alates tänasest ei ole enam võimalik tellida plastikust kliendikaarte ja varem …"
type textarea "С сегодняшнего дня больше нельзя заказать пластиковые карты клиента и ранее вып…"
type textarea "Alates tänasest ei ole enam võimalik tellida plastikust kliendikaarte ja varem …"
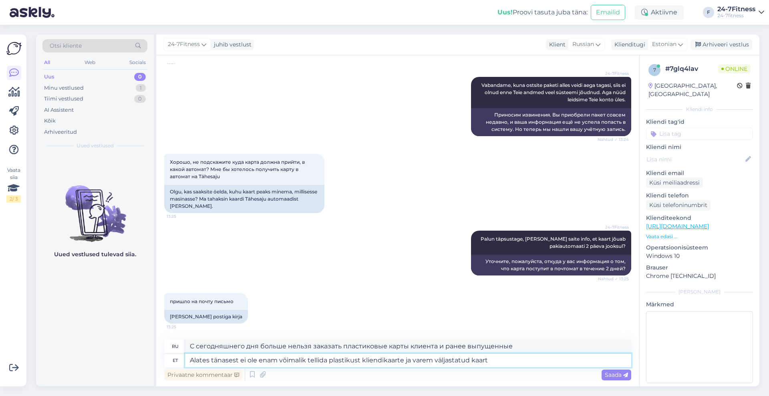
scroll to position [683, 0]
type textarea "С сегодняшнего дня заказ пластиковых карт клиента и ранее выпущенных карт больш…"
type textarea "Alates tänasest ei ole enam võimalik tellida plastikust kliendikaarte ja varem …"
type textarea "С сегодняшнего дня заказ пластиковых карт клиента больше невозможен, можно испо…"
type textarea "Alates tänasest ei ole enam võimalik tellida plastikust kliendikaarte ja varem …"
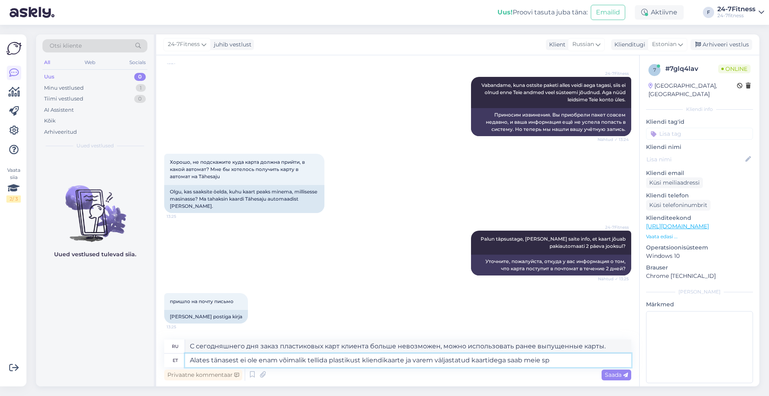
type textarea "С сегодняшнего дня больше нельзя заказать пластиковые карты клиента, а ранее вы…"
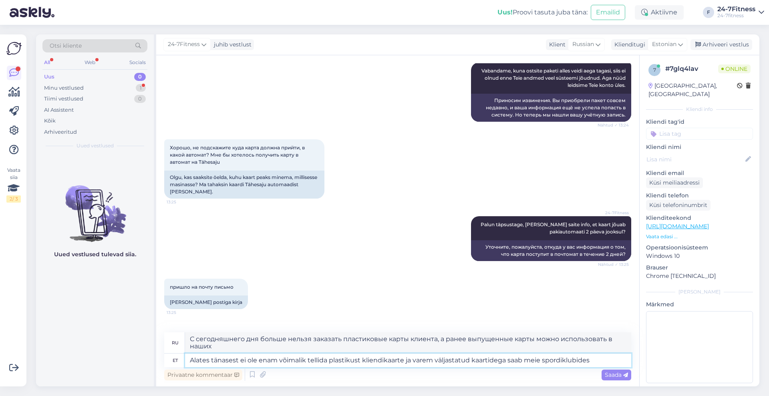
scroll to position [753, 0]
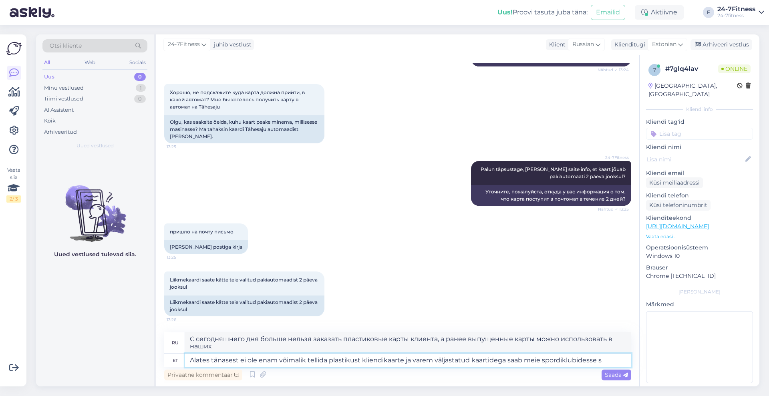
type textarea "Alates tänasest ei ole enam võimalik tellida plastikust kliendikaarte ja varem …"
type textarea "Начиная с сегодняшнего дня заказ пластиковых карт клиента больше невозможен, а …"
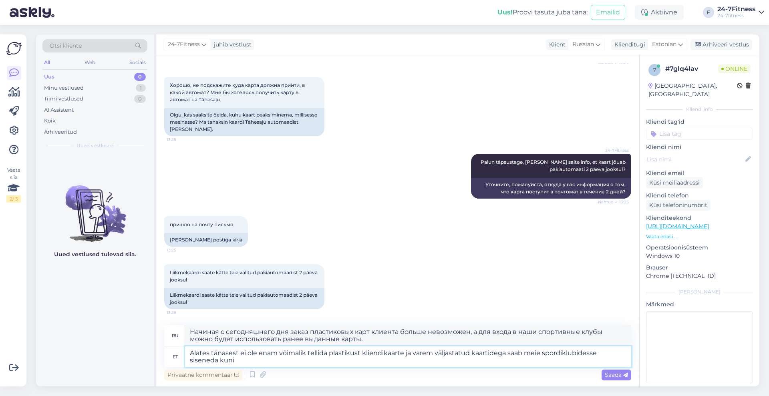
type textarea "Alates tänasest ei ole enam võimalik tellida plastikust kliendikaarte ja varem …"
type textarea "С сегодняшнего дня больше нельзя заказать пластиковые карты клиента, а ранее вы…"
type textarea "Alates tänasest ei ole enam võimalik tellida plastikust kliendikaarte ja varem …"
type textarea "С сегодняшнего дня заказ пластиковых абонементов невозможен, а ранее выданные к…"
type textarea "Alates tänasest ei ole enam võimalik tellida plastikust kliendikaarte ja varem …"
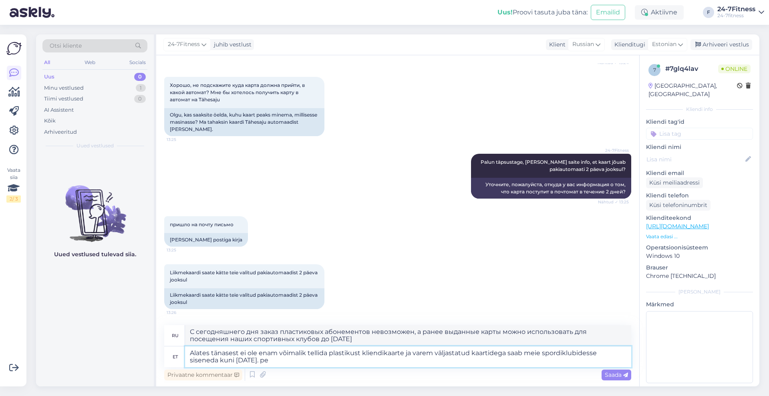
type textarea "С сегодняшнего дня заказ пластиковых абонементов невозможен, а ранее выданные к…"
click at [246, 361] on textarea "Alates tänasest ei ole enam võimalik tellida plastikust kliendikaarte ja varem …" at bounding box center [408, 356] width 446 height 21
click at [327, 362] on textarea "Alates tänasest ei ole enam võimalik tellida plastikust kliendikaarte ja varem …" at bounding box center [408, 356] width 446 height 21
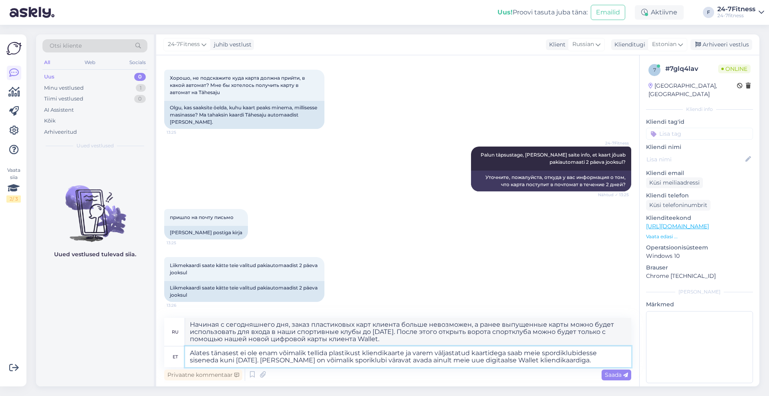
scroll to position [767, 0]
click at [614, 373] on span "Saada" at bounding box center [615, 374] width 23 height 7
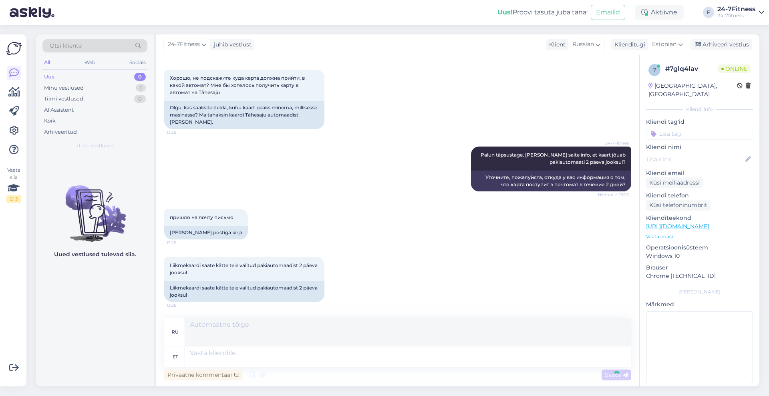
scroll to position [858, 0]
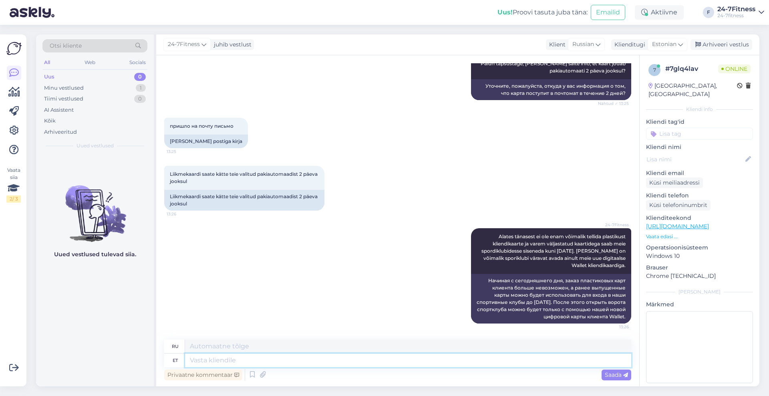
click at [396, 364] on textarea at bounding box center [408, 360] width 446 height 14
paste textarea "Võimalik on lisada digitaalne 24-7Fitness kliendikaart Apple Wallet või Google …"
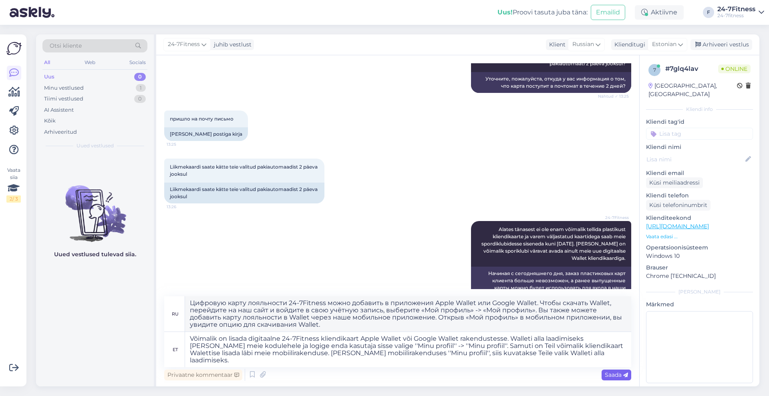
click at [613, 372] on span "Saada" at bounding box center [615, 374] width 23 height 7
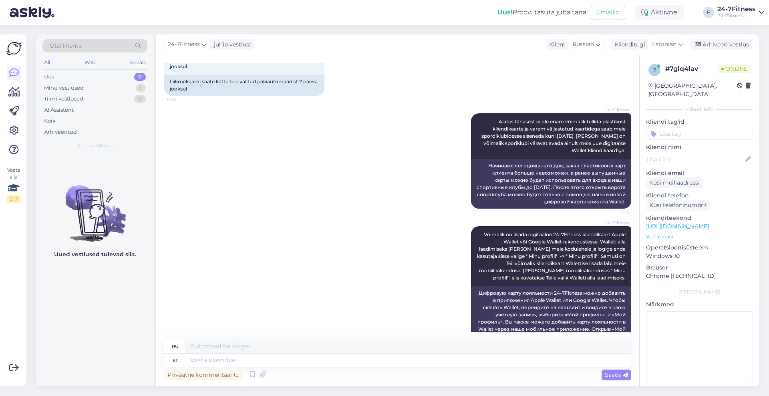
scroll to position [950, 0]
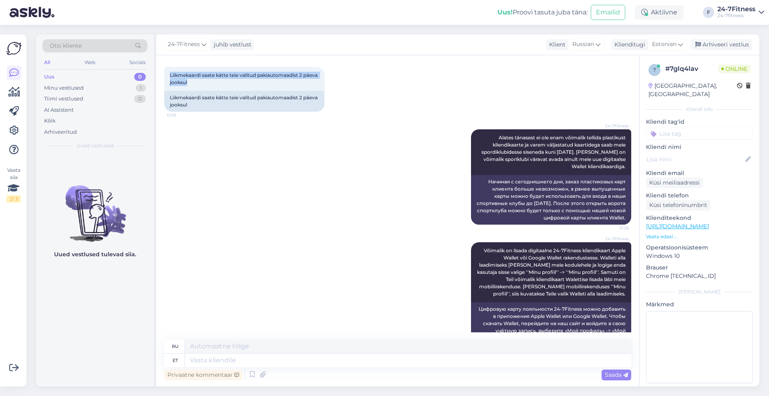
drag, startPoint x: 210, startPoint y: 92, endPoint x: 163, endPoint y: 78, distance: 48.8
click at [163, 78] on div "Vestlus algas [DATE] Здравствуйте, я оформила годовой пакет и мне написали что …" at bounding box center [397, 220] width 483 height 331
copy span "Liikmekaardi saate kätte teie valitud pakiautomaadist 2 päeva jooksul"
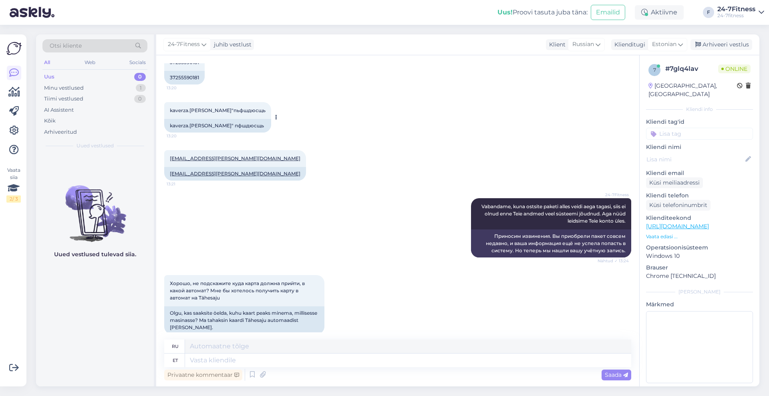
scroll to position [550, 0]
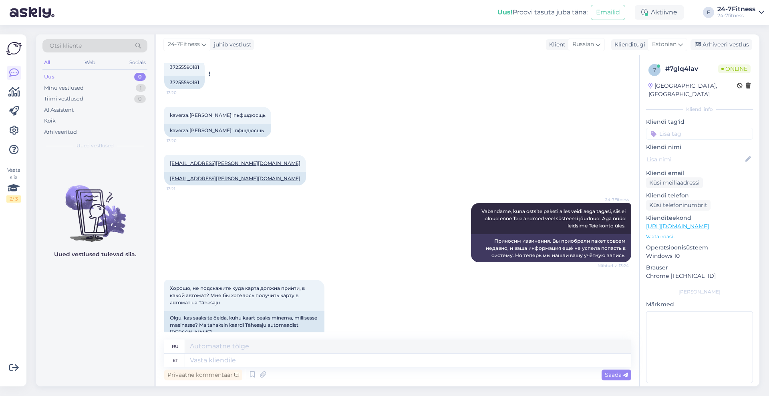
click at [186, 67] on div "37255590181 13:20" at bounding box center [184, 67] width 40 height 17
click at [179, 70] on span "37255590181" at bounding box center [184, 67] width 29 height 6
copy div "37255590181 13:20"
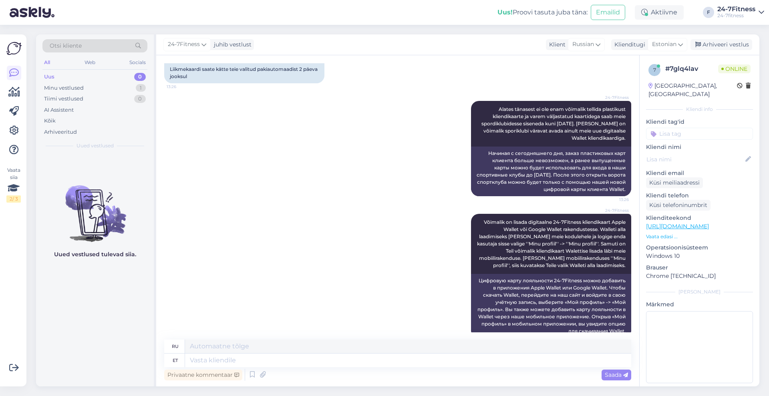
scroll to position [1000, 0]
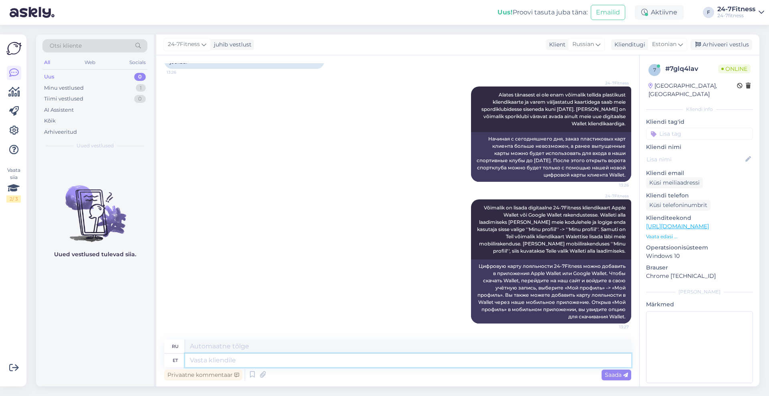
click at [354, 357] on textarea at bounding box center [408, 360] width 446 height 14
paste textarea "[URL][DOMAIN_NAME]"
click at [624, 377] on icon at bounding box center [625, 375] width 5 height 5
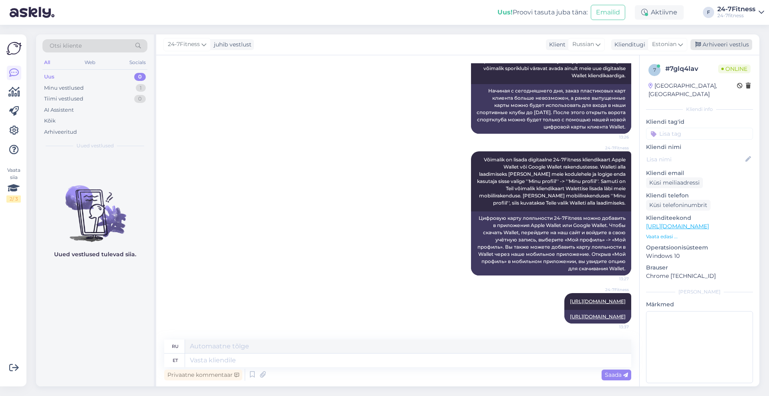
click at [721, 43] on div "Arhiveeri vestlus" at bounding box center [721, 44] width 62 height 11
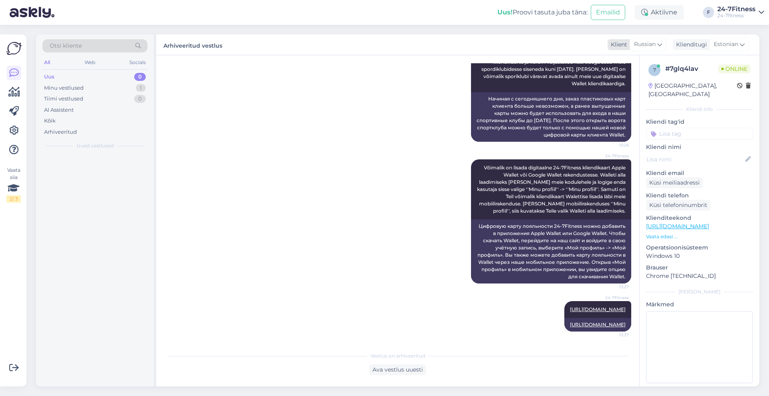
scroll to position [1054, 0]
